Goal: Task Accomplishment & Management: Use online tool/utility

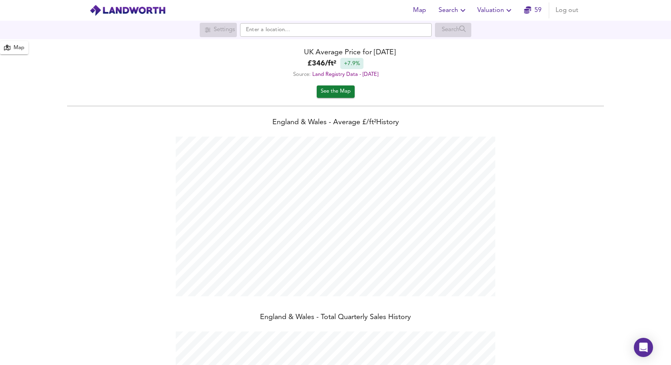
scroll to position [365, 671]
click at [497, 11] on span "Valuation" at bounding box center [496, 10] width 36 height 11
click at [499, 28] on li "New Valuation Report" at bounding box center [496, 29] width 96 height 14
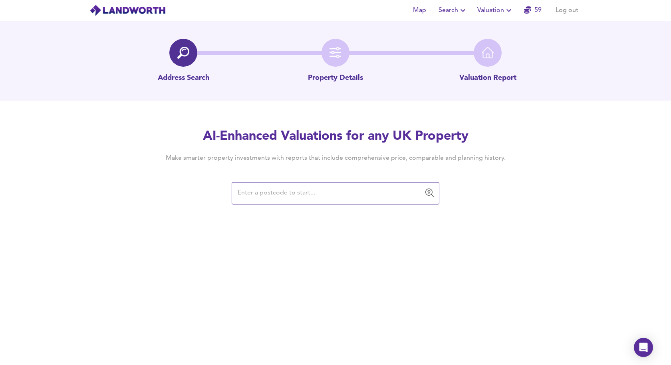
click at [330, 187] on input "text" at bounding box center [329, 193] width 189 height 15
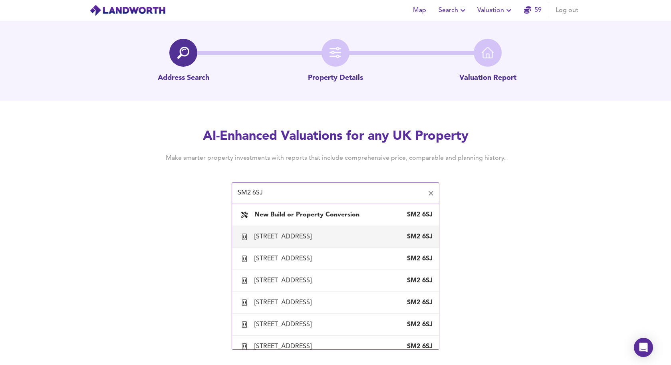
click at [308, 236] on div "[STREET_ADDRESS]" at bounding box center [285, 237] width 60 height 9
type input "[STREET_ADDRESS]"
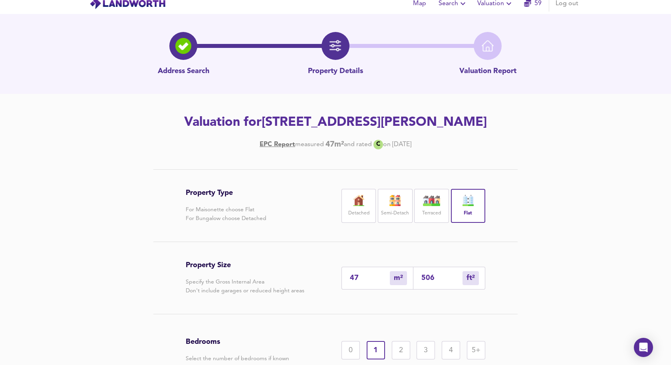
scroll to position [92, 0]
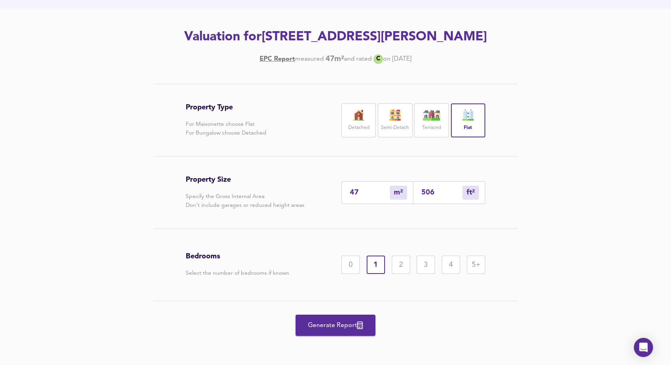
click at [367, 192] on input "47" at bounding box center [370, 193] width 40 height 8
type input "5"
type input "54"
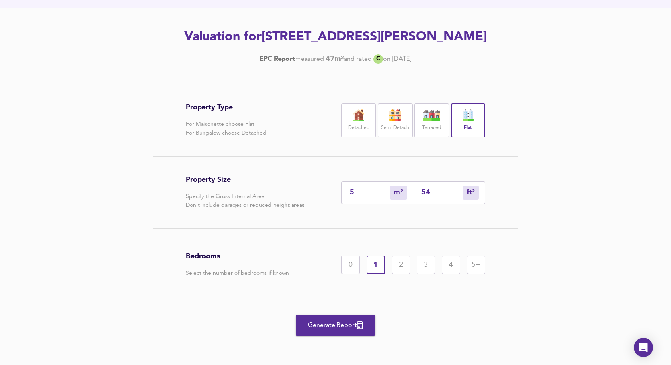
type input "50"
type input "538"
type input "50"
click at [398, 261] on div "2" at bounding box center [401, 265] width 18 height 18
click at [332, 328] on span "Generate Report" at bounding box center [336, 325] width 64 height 11
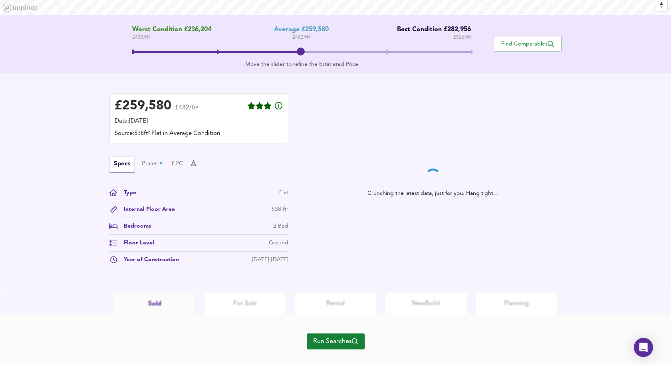
scroll to position [162, 0]
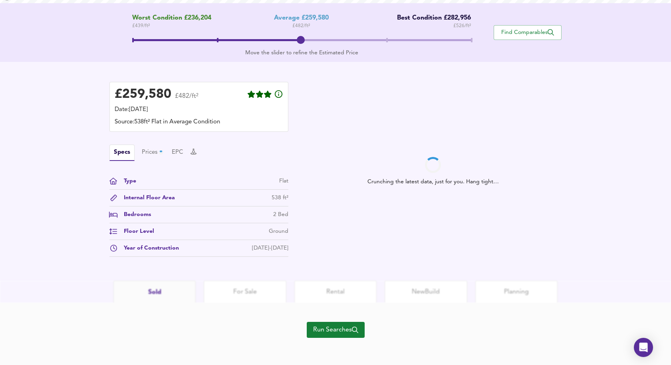
click at [334, 328] on span "Run Searches" at bounding box center [335, 329] width 45 height 11
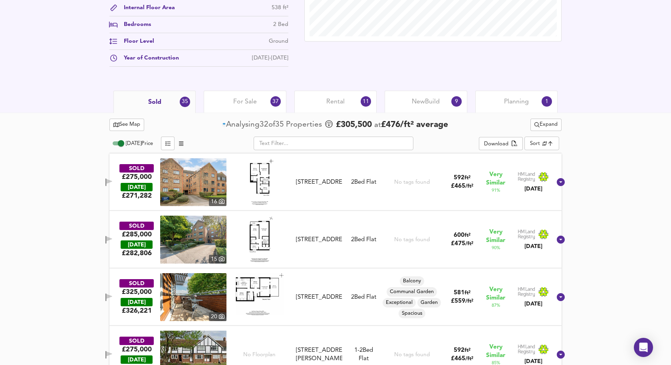
scroll to position [314, 0]
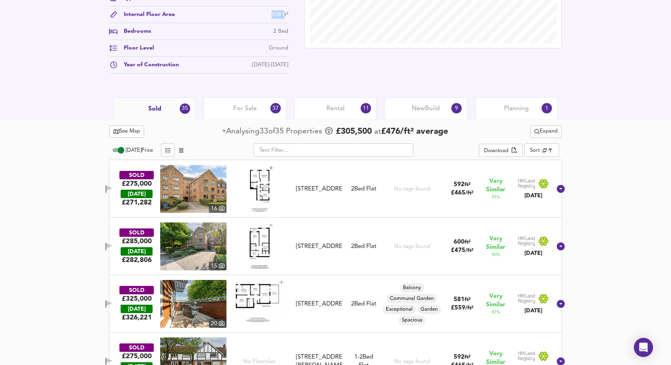
drag, startPoint x: 272, startPoint y: 16, endPoint x: 285, endPoint y: 16, distance: 12.4
click at [285, 16] on div "538 ft²" at bounding box center [280, 14] width 17 height 8
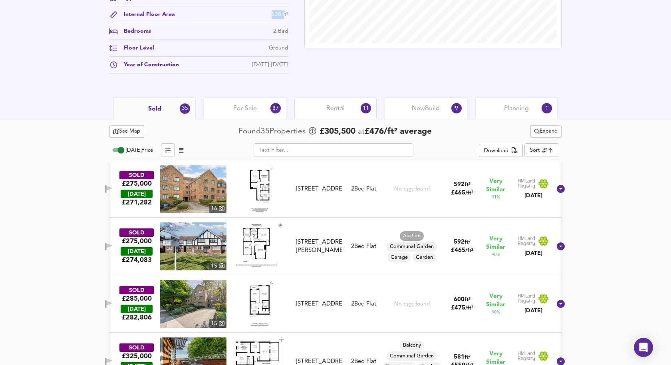
click at [198, 195] on img at bounding box center [193, 189] width 66 height 48
click at [106, 189] on icon "button" at bounding box center [105, 189] width 1 height 8
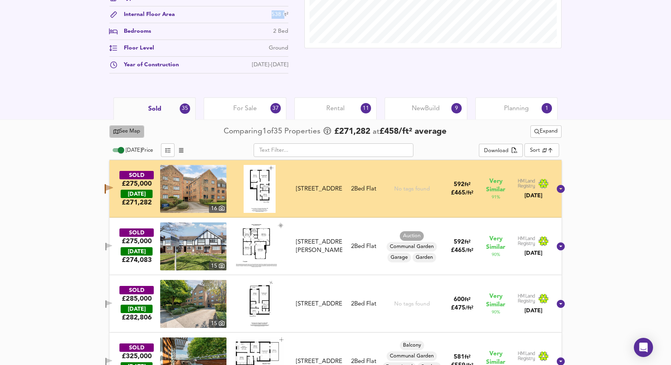
click at [124, 133] on span "See Map" at bounding box center [126, 131] width 27 height 9
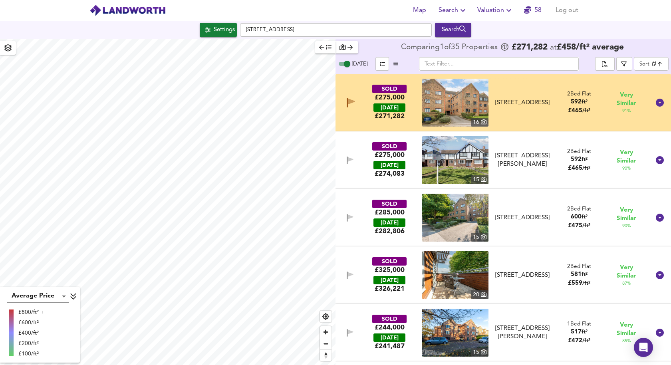
checkbox input "false"
checkbox input "true"
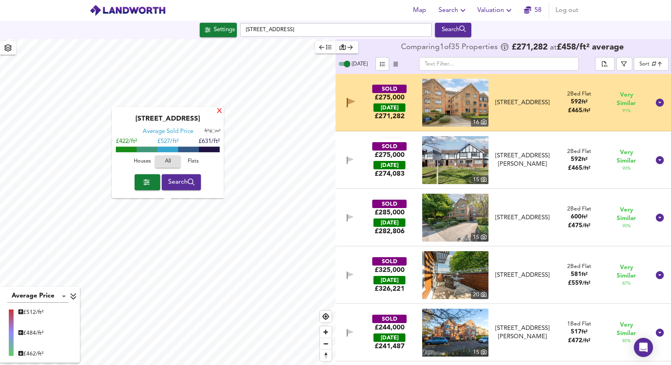
click at [219, 114] on div "X" at bounding box center [219, 112] width 7 height 8
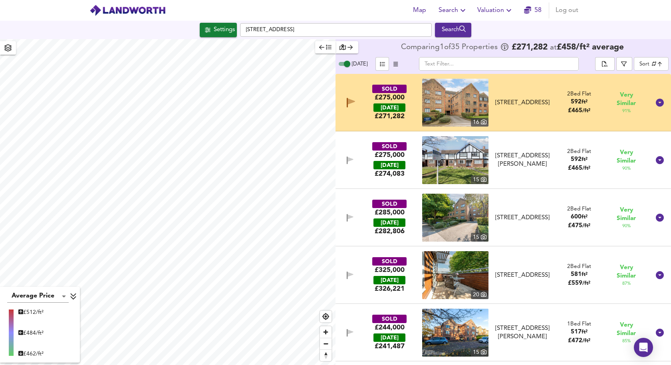
click at [352, 101] on icon "button" at bounding box center [351, 102] width 7 height 6
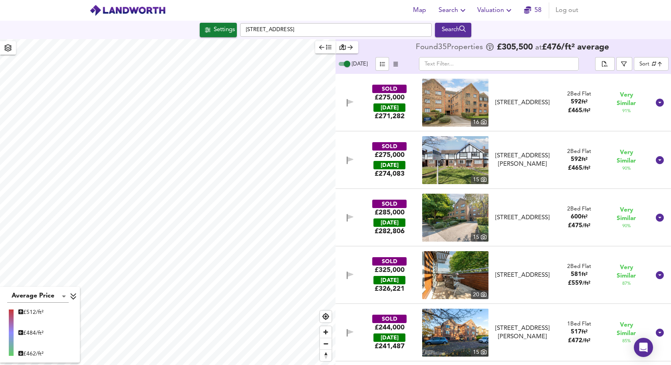
click at [352, 101] on icon "button" at bounding box center [351, 102] width 6 height 5
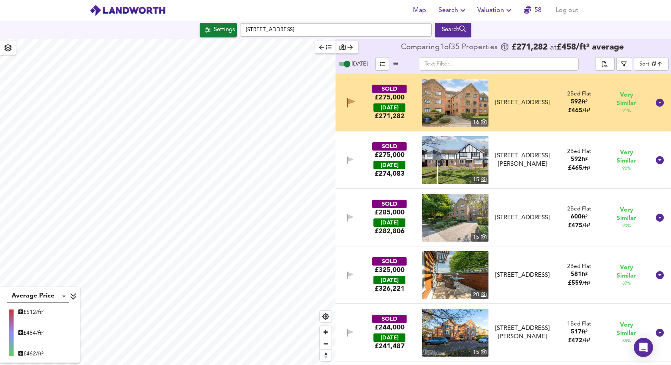
click at [352, 101] on icon "button" at bounding box center [351, 102] width 7 height 6
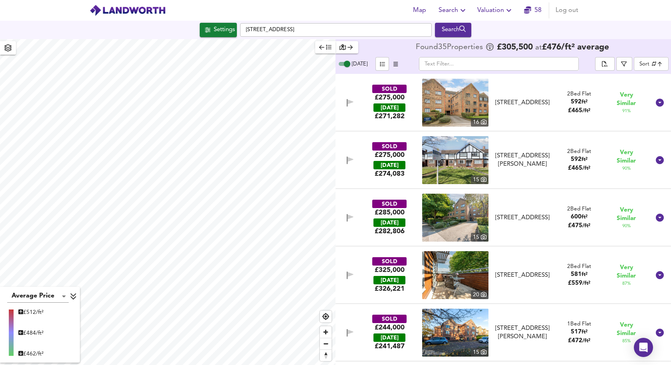
click at [352, 101] on icon "button" at bounding box center [351, 102] width 6 height 5
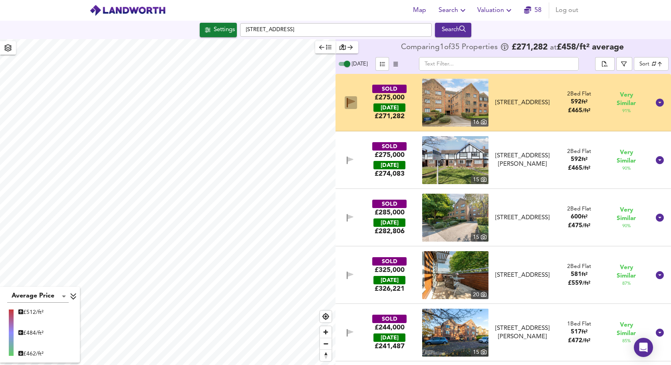
click at [352, 101] on icon "button" at bounding box center [351, 102] width 7 height 6
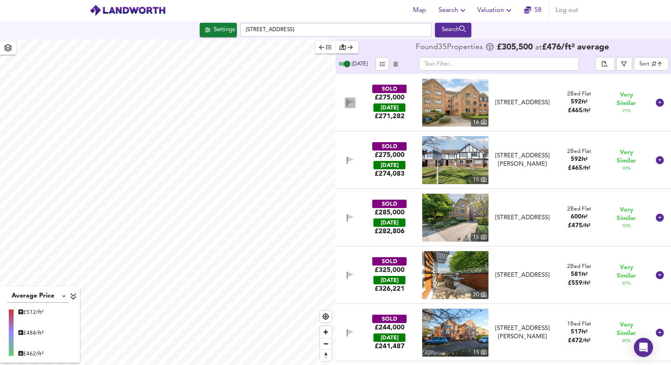
click at [345, 103] on button "button" at bounding box center [350, 103] width 11 height 11
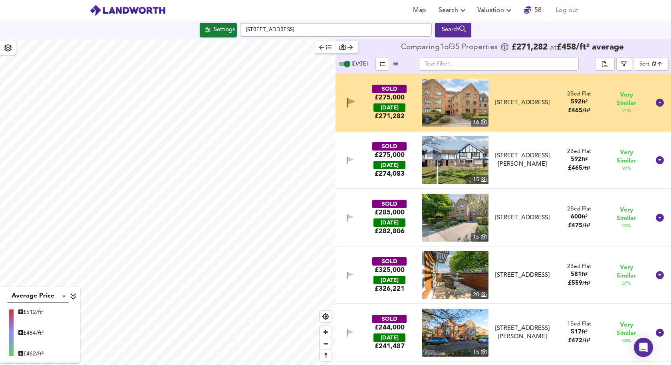
click at [354, 102] on icon "button" at bounding box center [351, 103] width 8 height 10
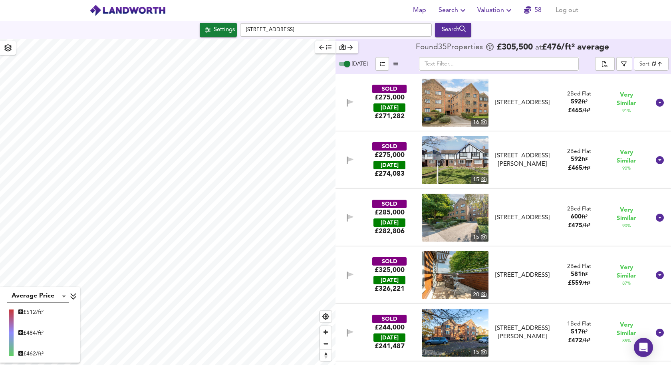
click at [354, 102] on icon "button" at bounding box center [350, 103] width 7 height 8
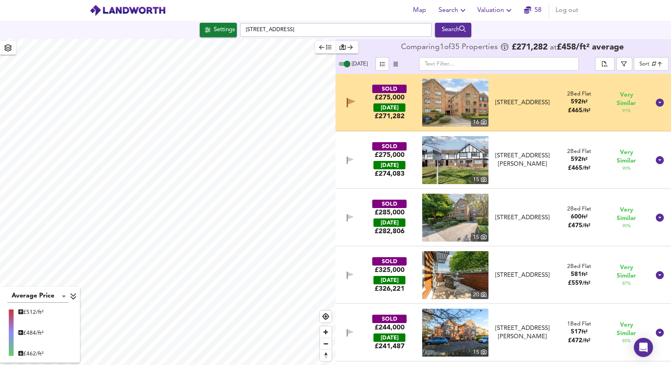
click at [360, 119] on div "SOLD £275,000 [DATE] £ 271,282" at bounding box center [389, 103] width 63 height 36
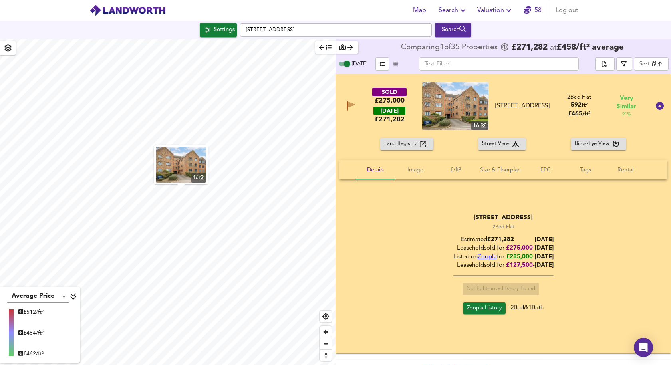
click at [360, 119] on div "SOLD £275,000 [DATE] £ 271,282" at bounding box center [389, 106] width 63 height 36
